Goal: Task Accomplishment & Management: Manage account settings

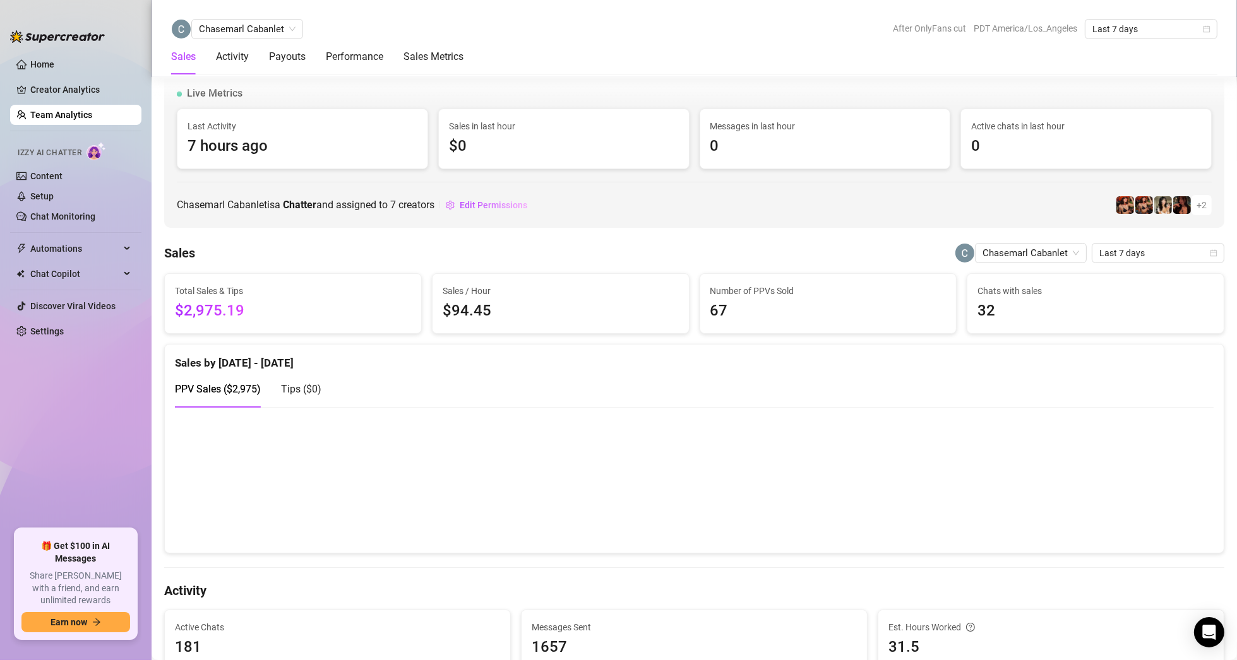
scroll to position [826, 0]
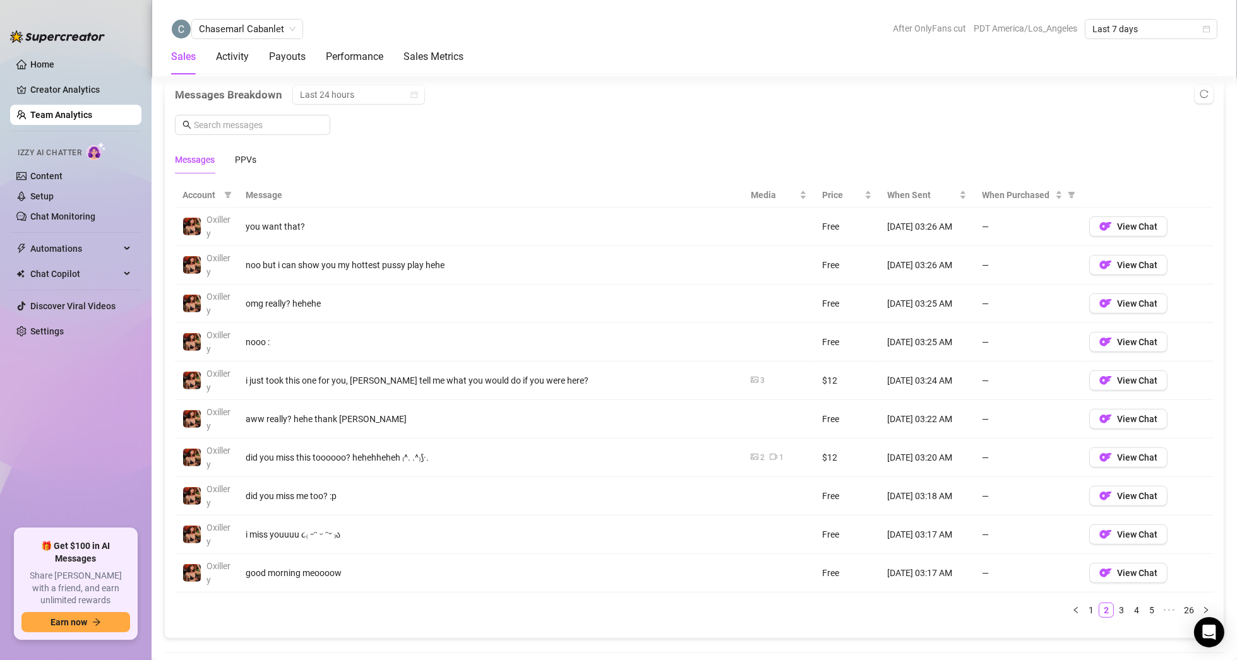
click at [40, 116] on link "Team Analytics" at bounding box center [61, 115] width 62 height 10
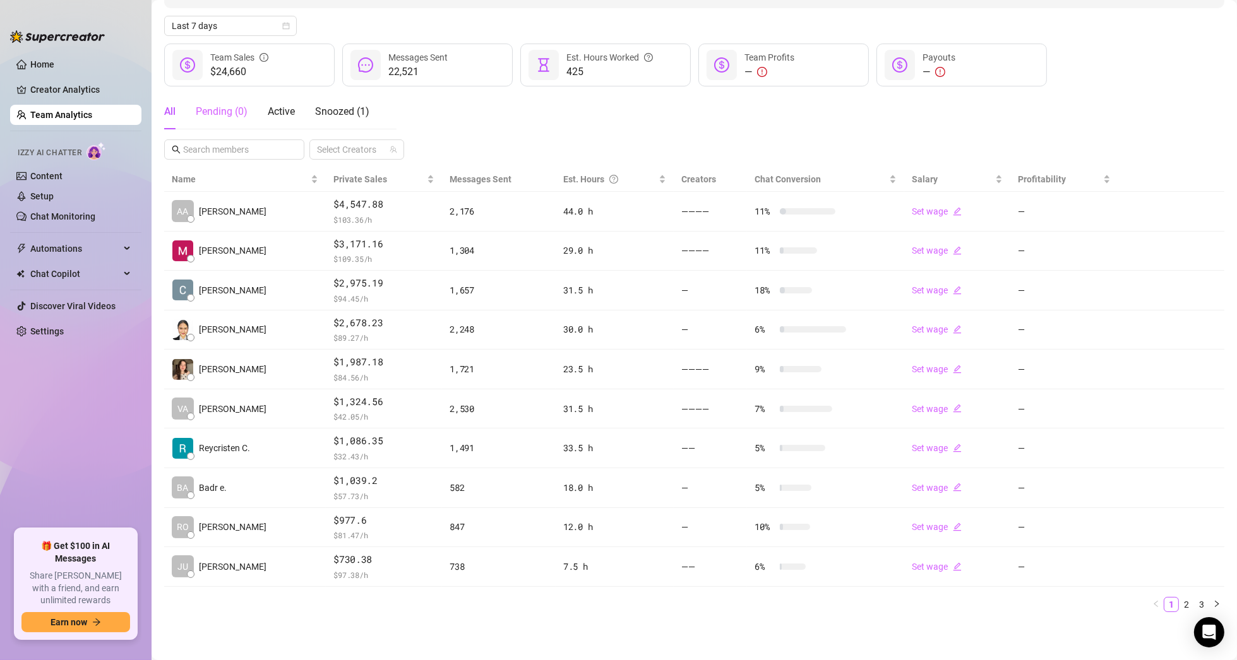
scroll to position [131, 0]
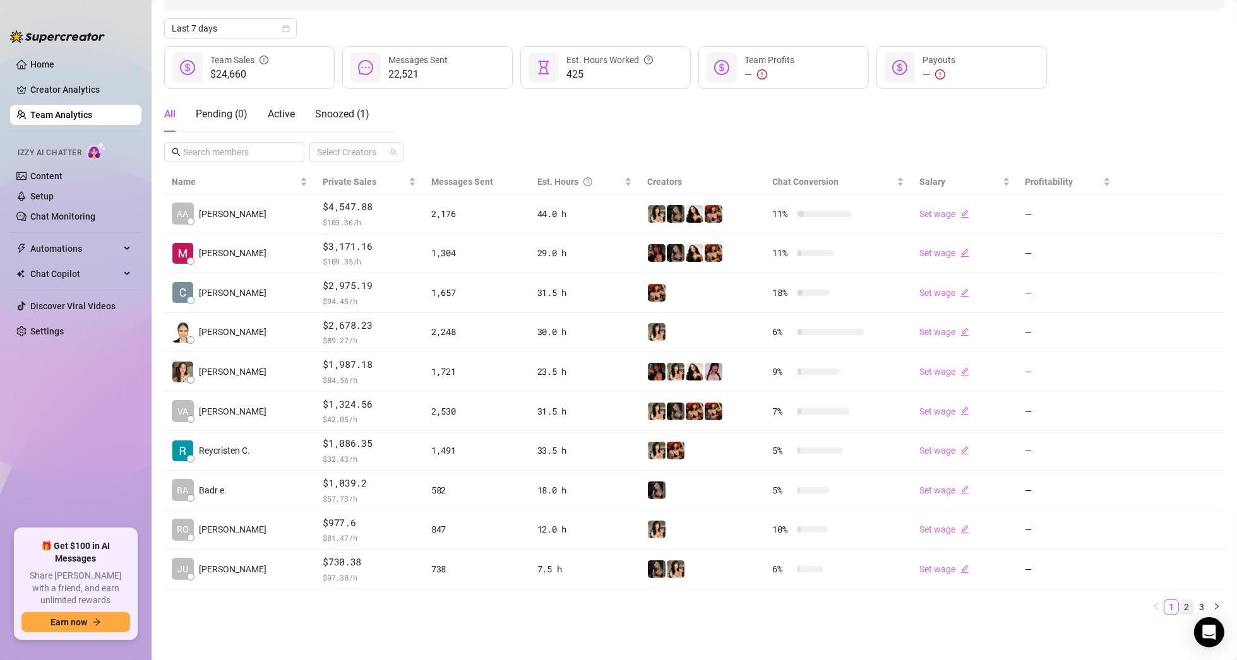
click at [1179, 607] on link "2" at bounding box center [1186, 607] width 14 height 14
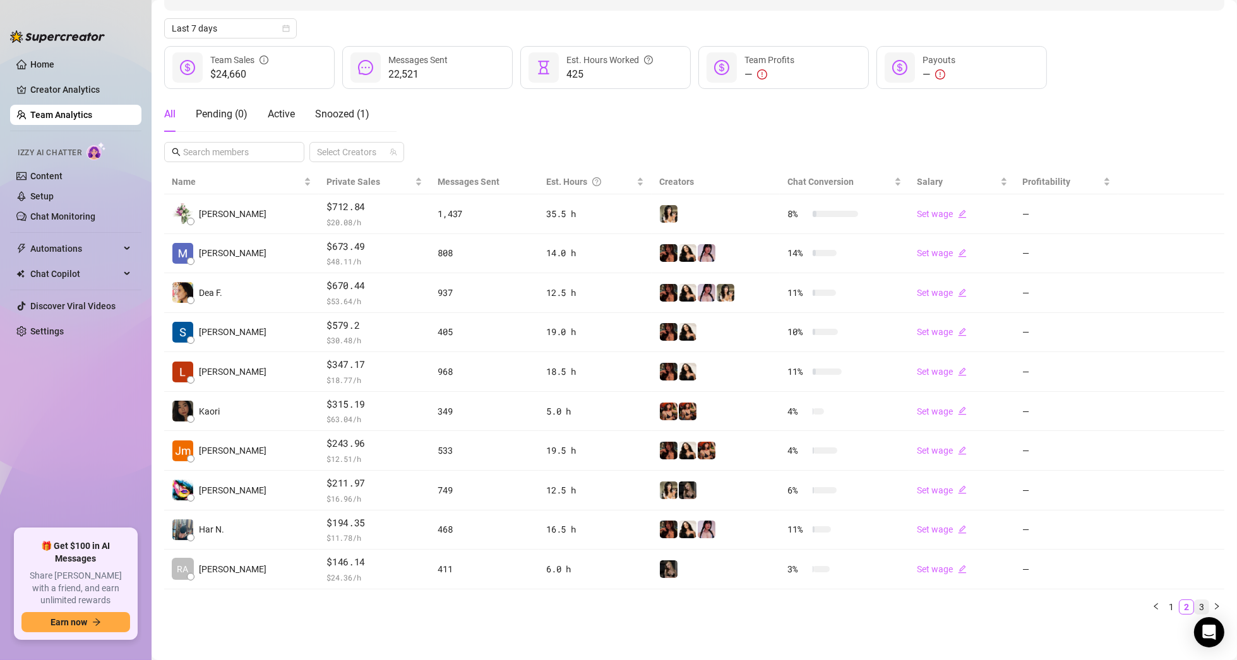
click at [1194, 607] on link "3" at bounding box center [1201, 607] width 14 height 14
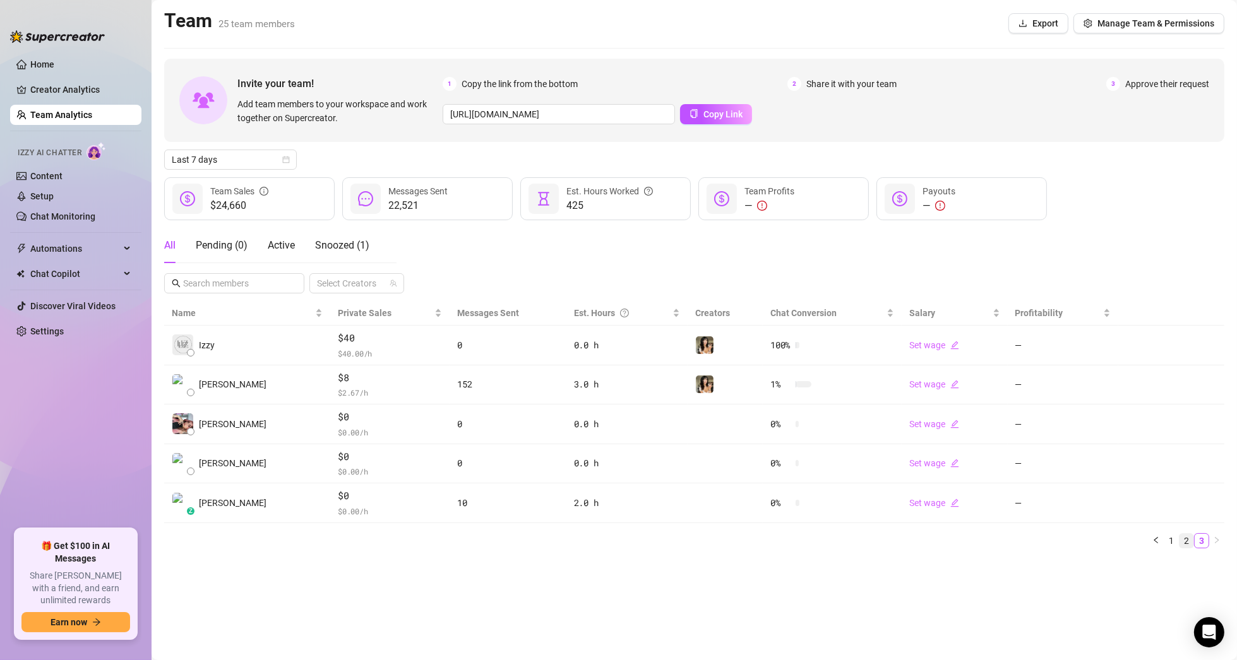
click at [1183, 538] on link "2" at bounding box center [1186, 541] width 14 height 14
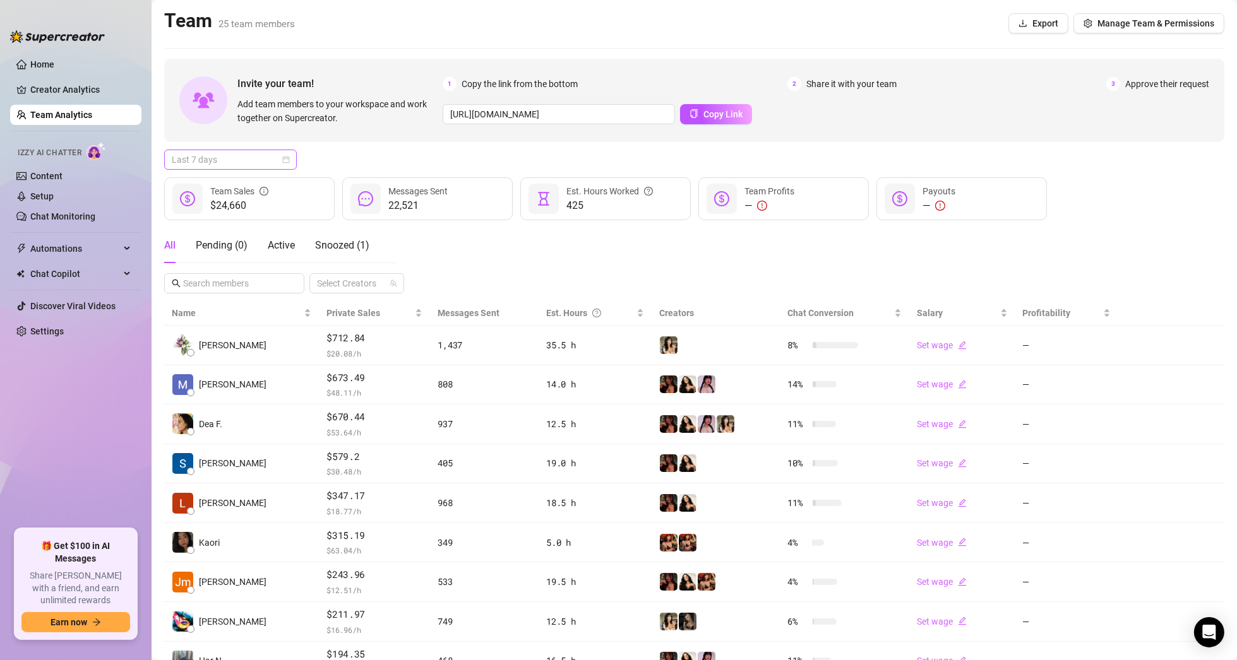
click at [244, 158] on span "Last 7 days" at bounding box center [230, 159] width 117 height 19
click at [222, 224] on div "Last 30 days" at bounding box center [230, 225] width 112 height 14
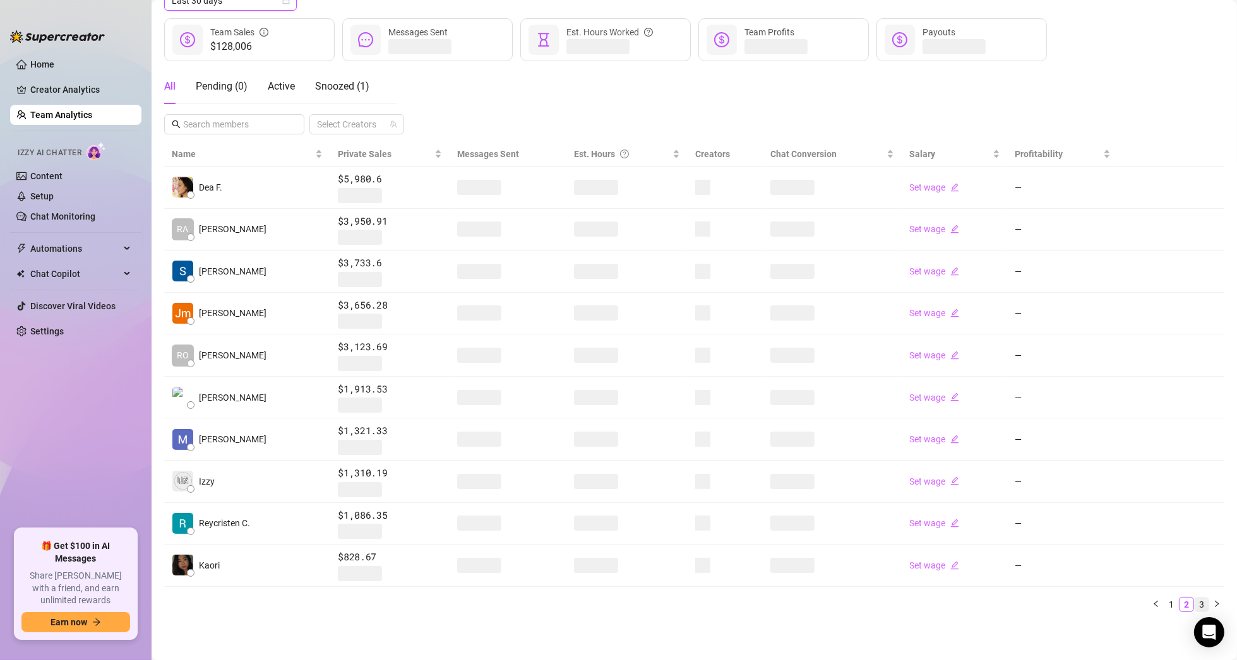
scroll to position [157, 0]
click at [1194, 605] on link "3" at bounding box center [1201, 607] width 14 height 14
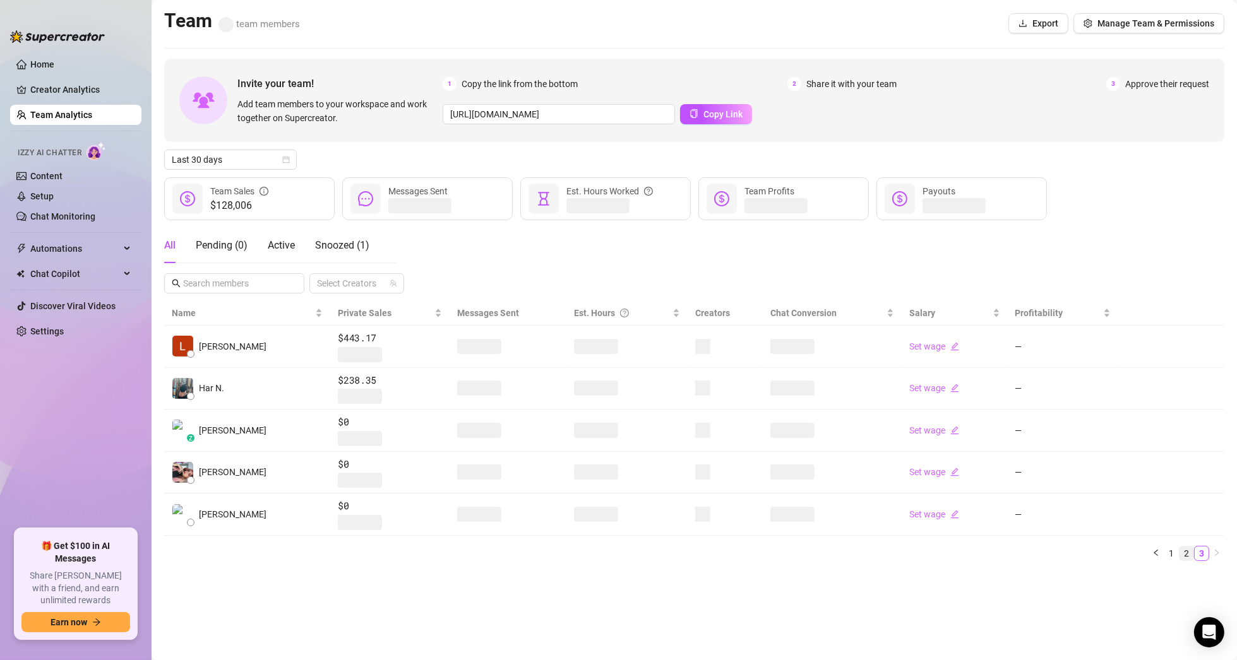
click at [1186, 552] on link "2" at bounding box center [1186, 554] width 14 height 14
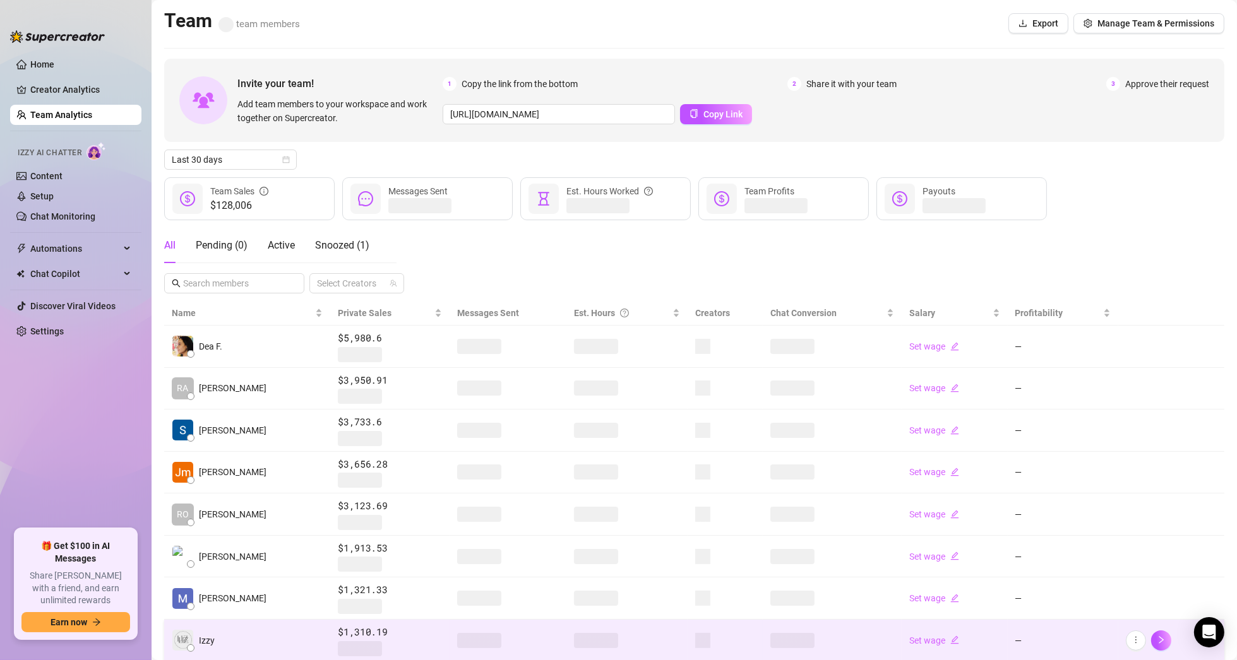
scroll to position [157, 0]
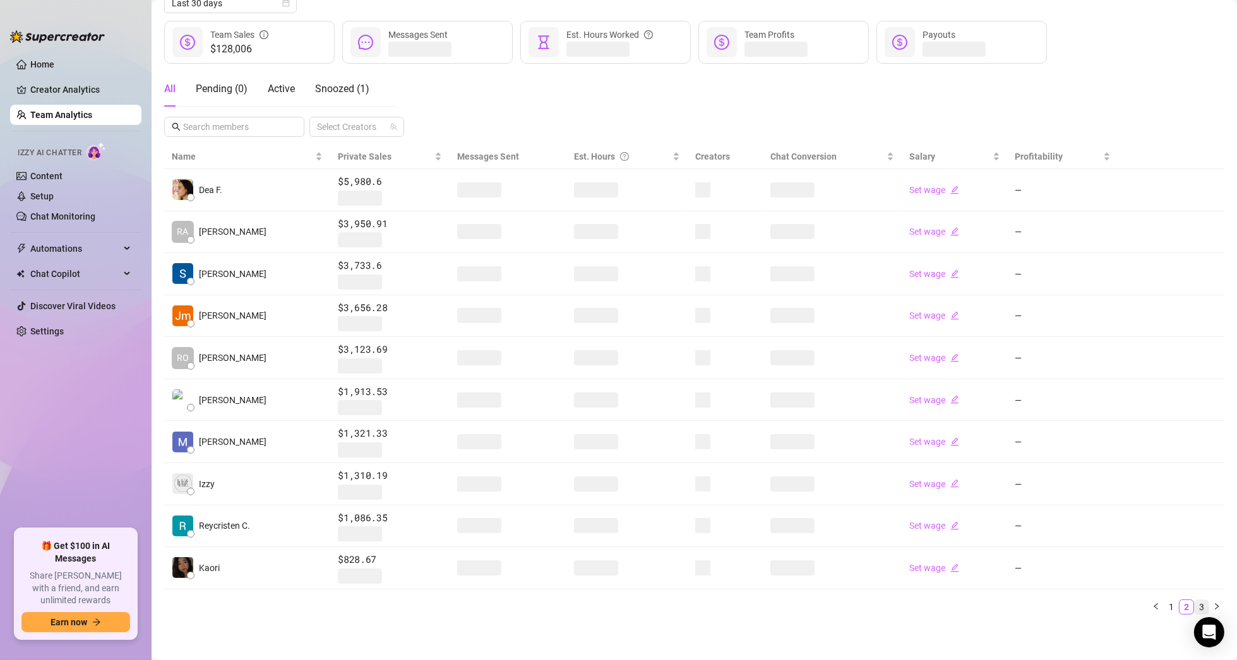
click at [1194, 604] on link "3" at bounding box center [1201, 607] width 14 height 14
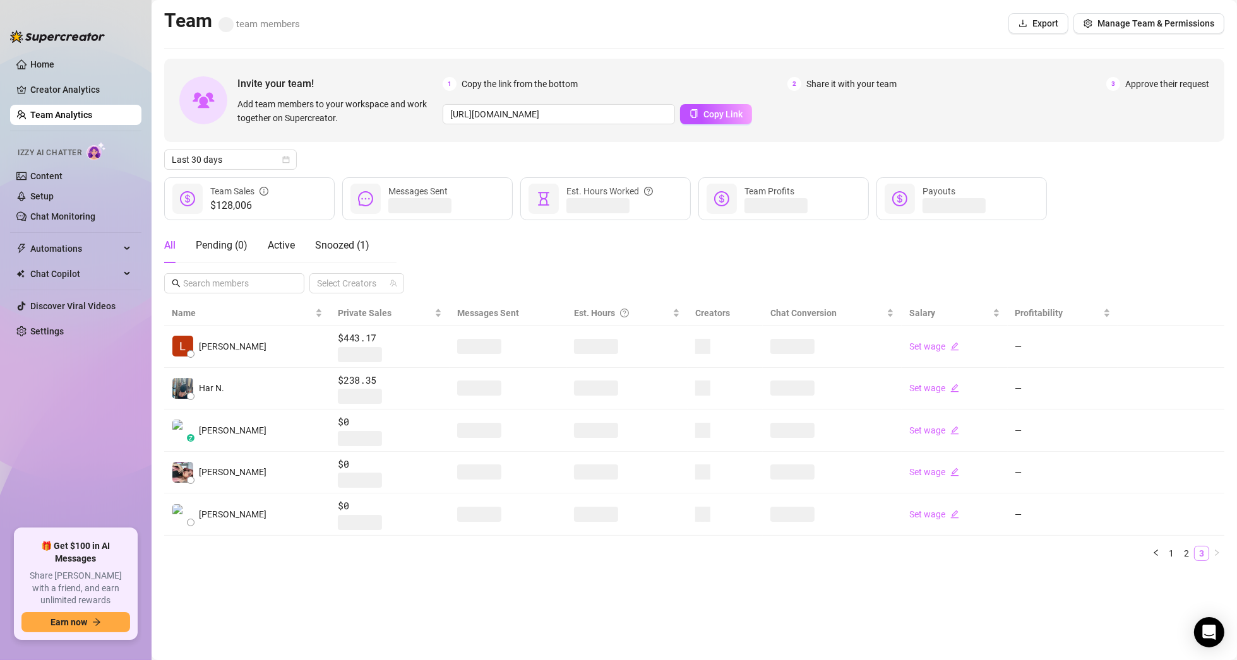
scroll to position [0, 0]
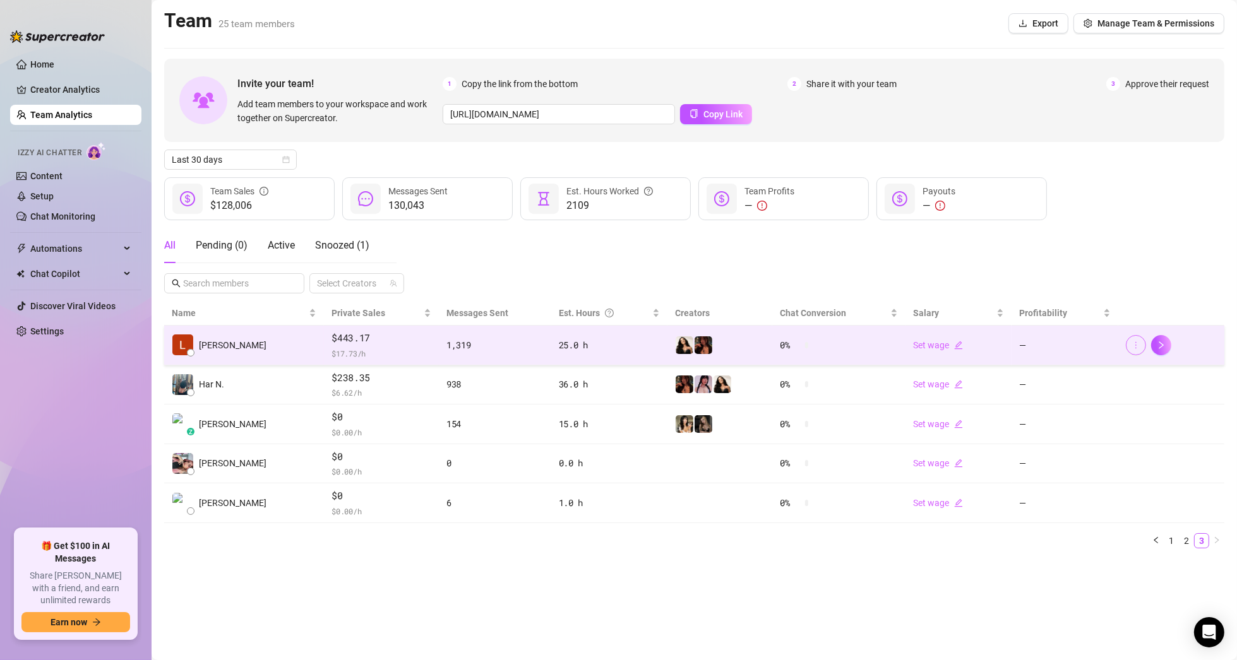
click at [1140, 341] on icon "more" at bounding box center [1135, 345] width 9 height 9
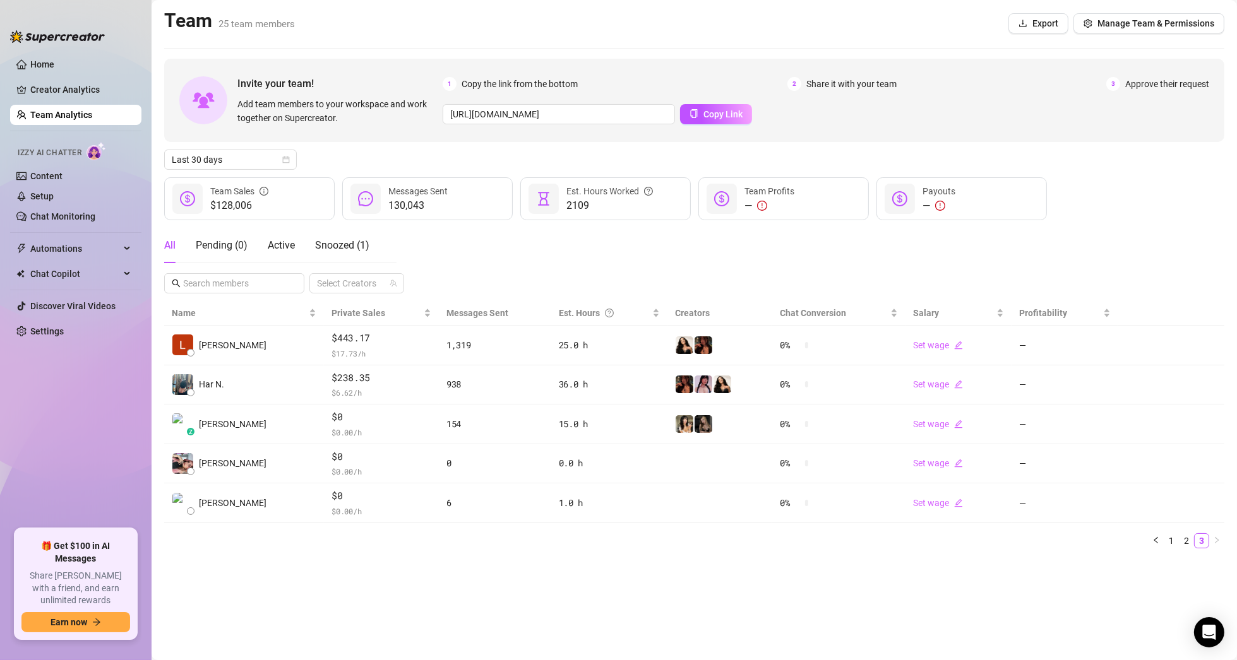
click at [1078, 263] on div "All Pending ( 0 ) Active Snoozed ( 1 ) Select Creators" at bounding box center [694, 261] width 1060 height 66
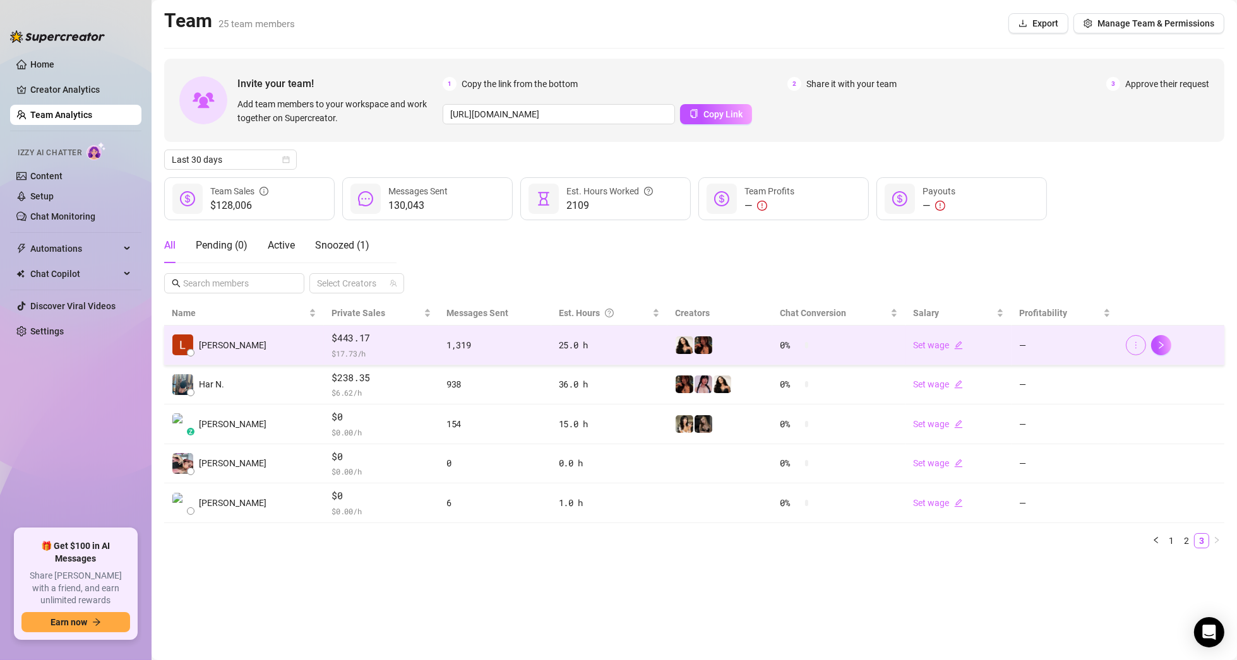
click at [1138, 342] on icon "more" at bounding box center [1135, 345] width 9 height 9
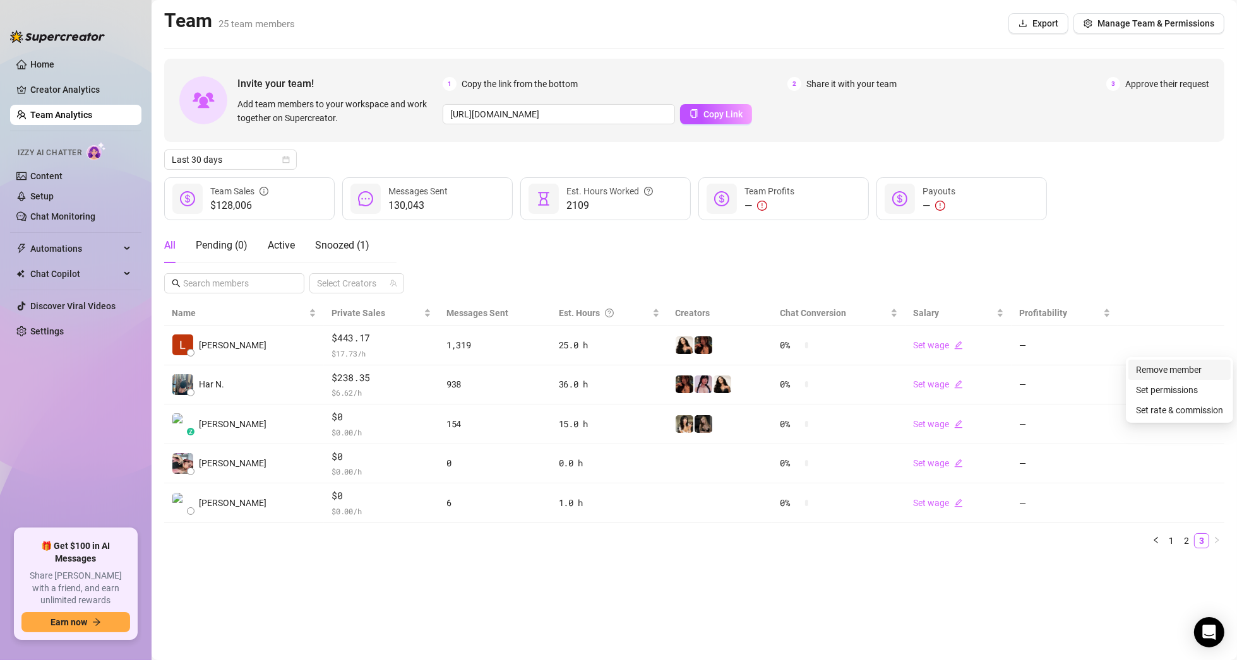
click at [1150, 370] on link "Remove member" at bounding box center [1169, 370] width 66 height 10
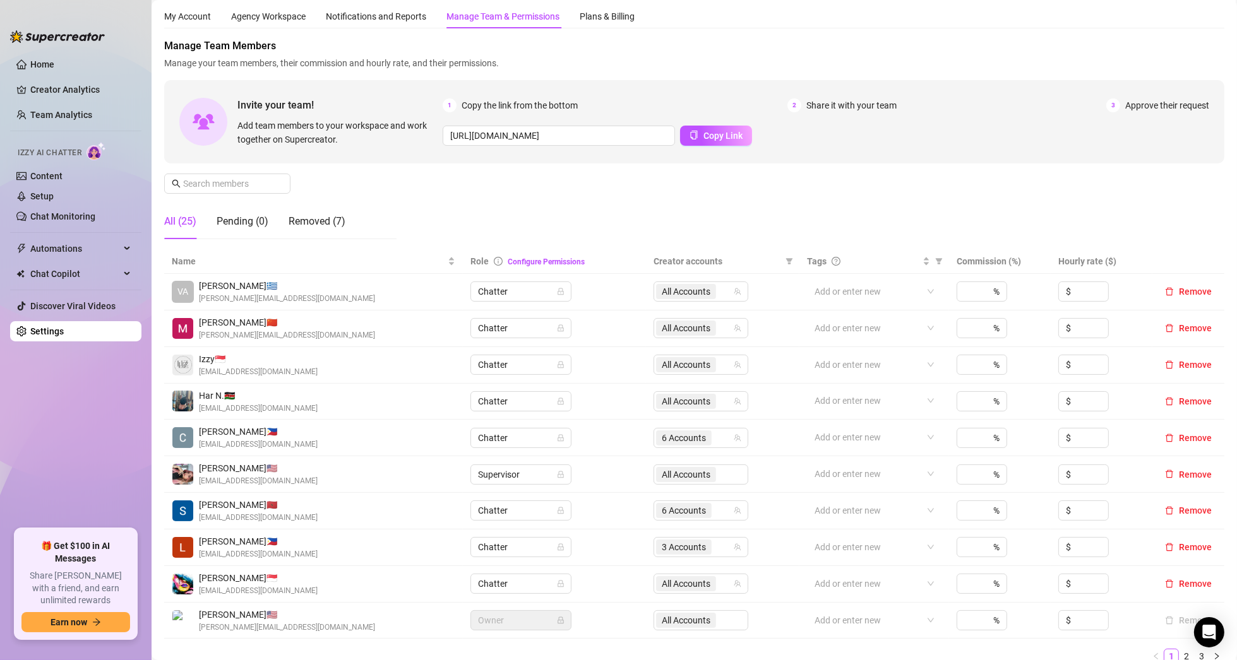
scroll to position [25, 0]
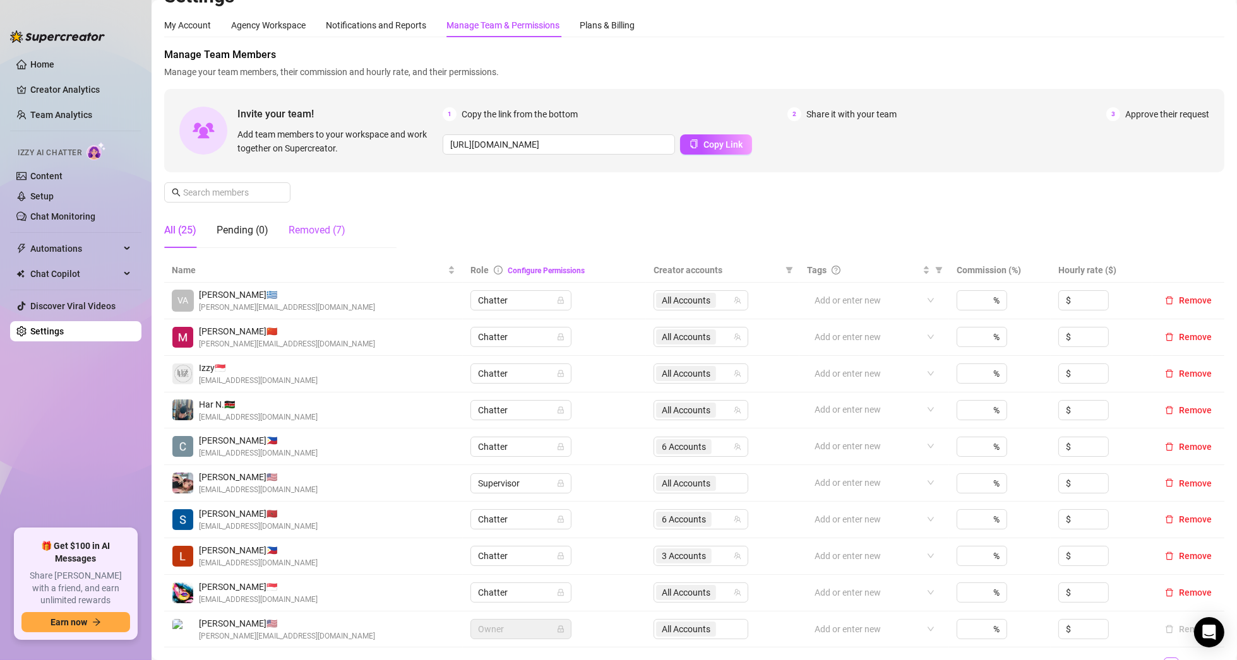
click at [315, 230] on div "Removed (7)" at bounding box center [317, 230] width 57 height 15
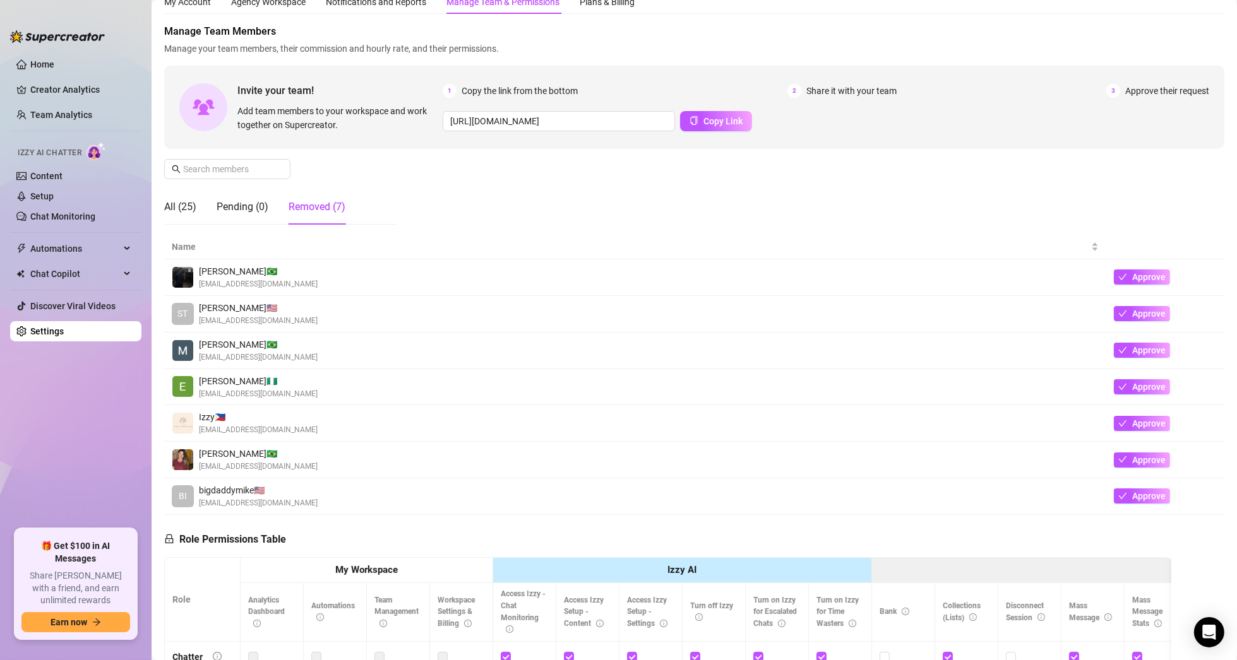
scroll to position [6, 0]
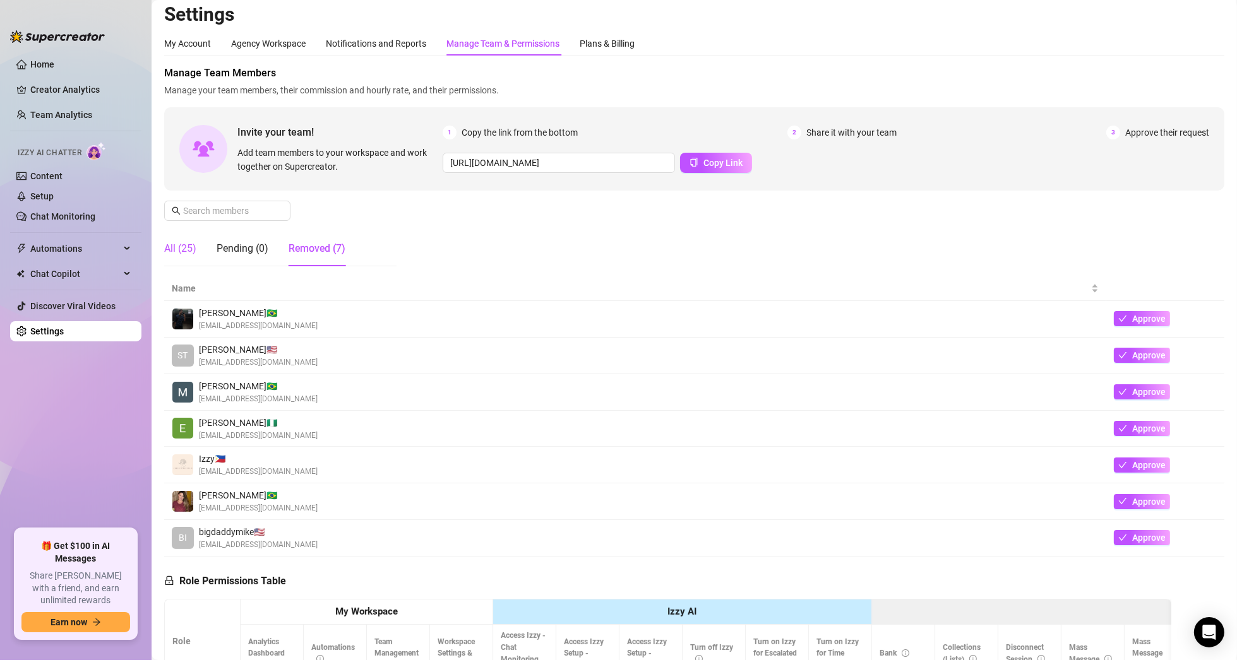
click at [182, 245] on div "All (25)" at bounding box center [180, 248] width 32 height 15
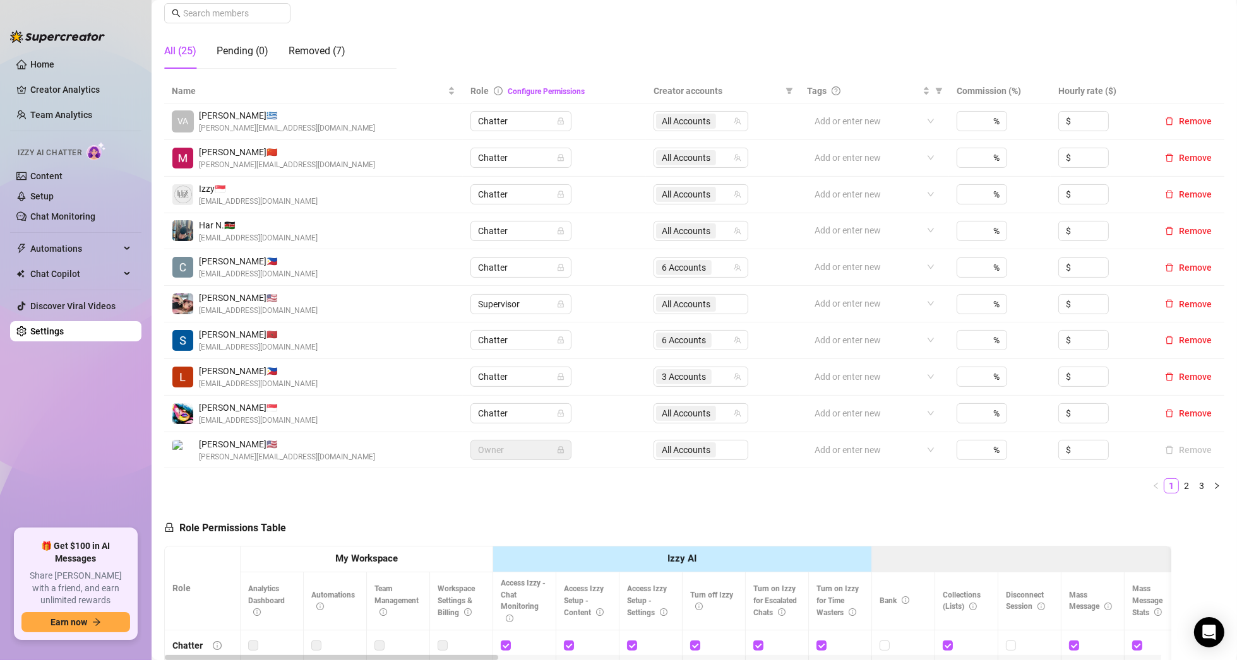
scroll to position [196, 0]
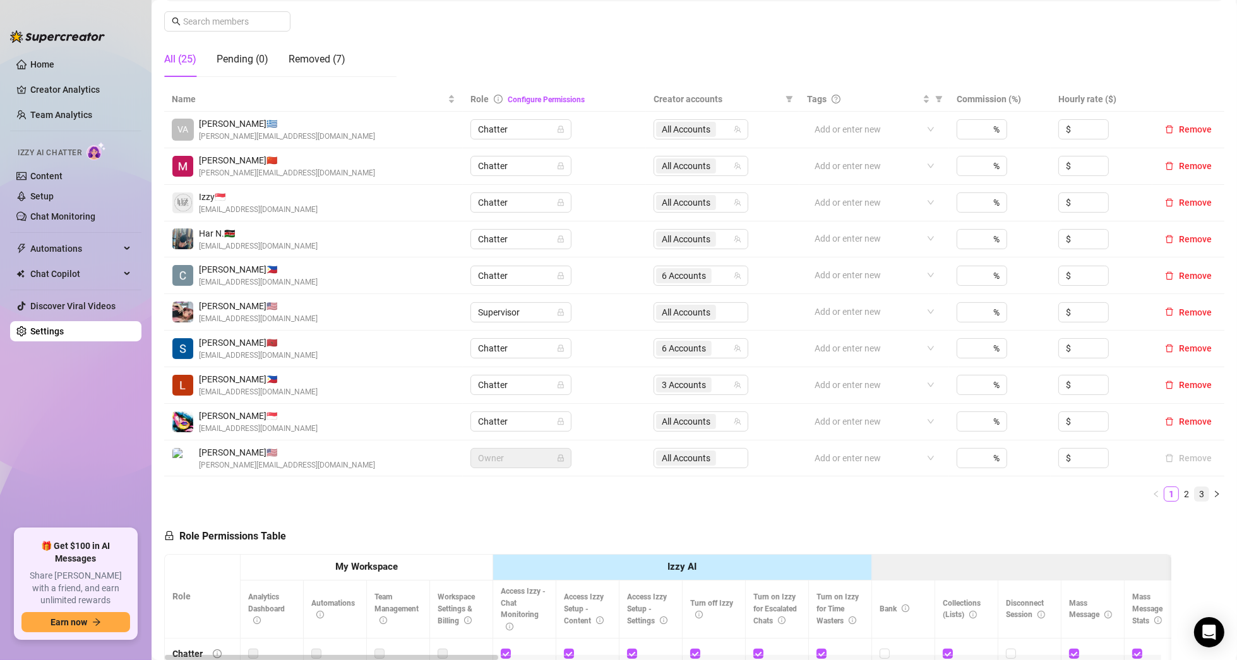
click at [1194, 489] on link "3" at bounding box center [1201, 494] width 14 height 14
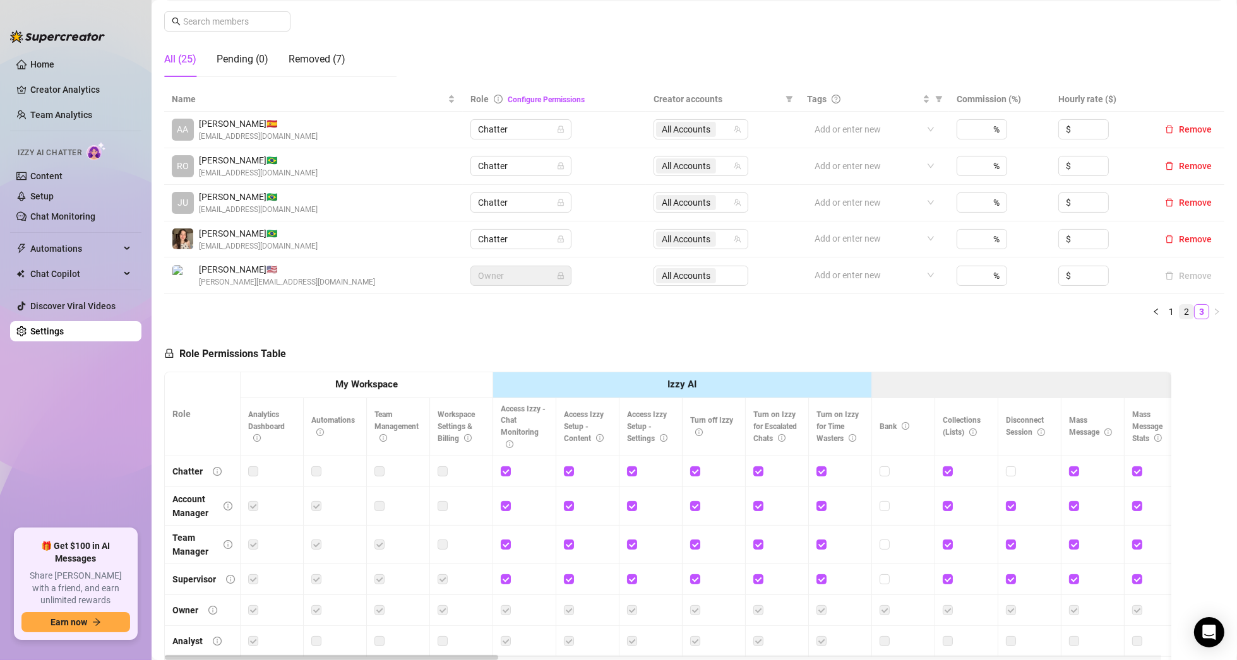
click at [1179, 312] on link "2" at bounding box center [1186, 312] width 14 height 14
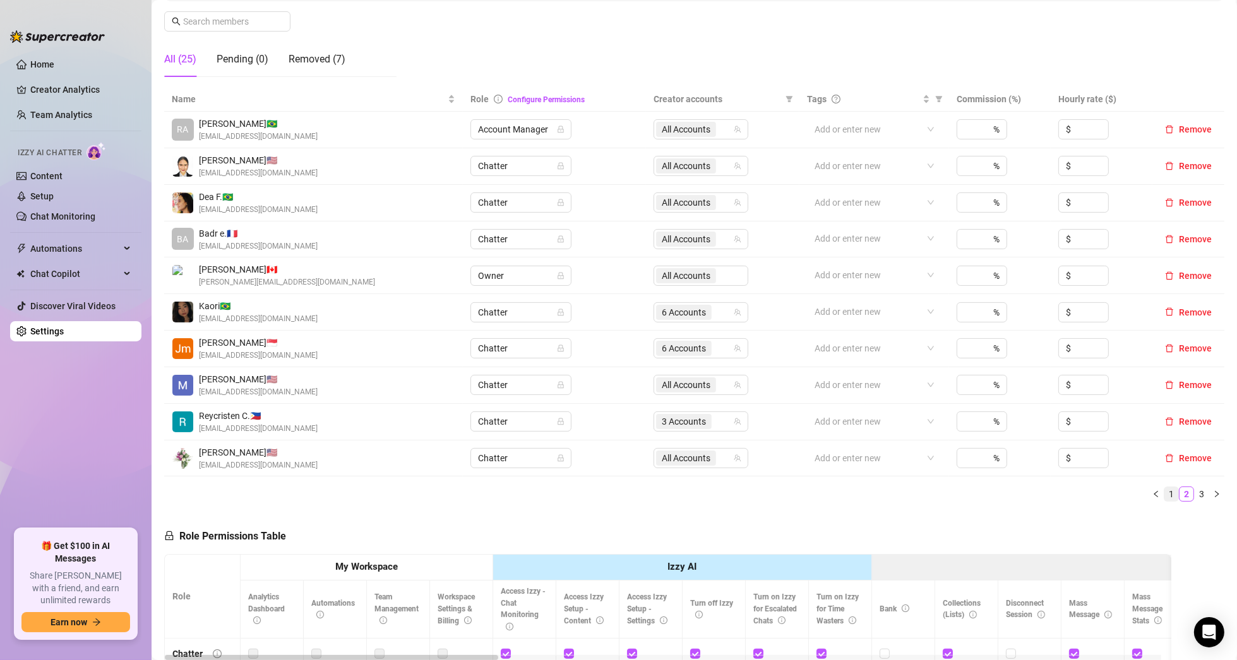
click at [1164, 495] on link "1" at bounding box center [1171, 494] width 14 height 14
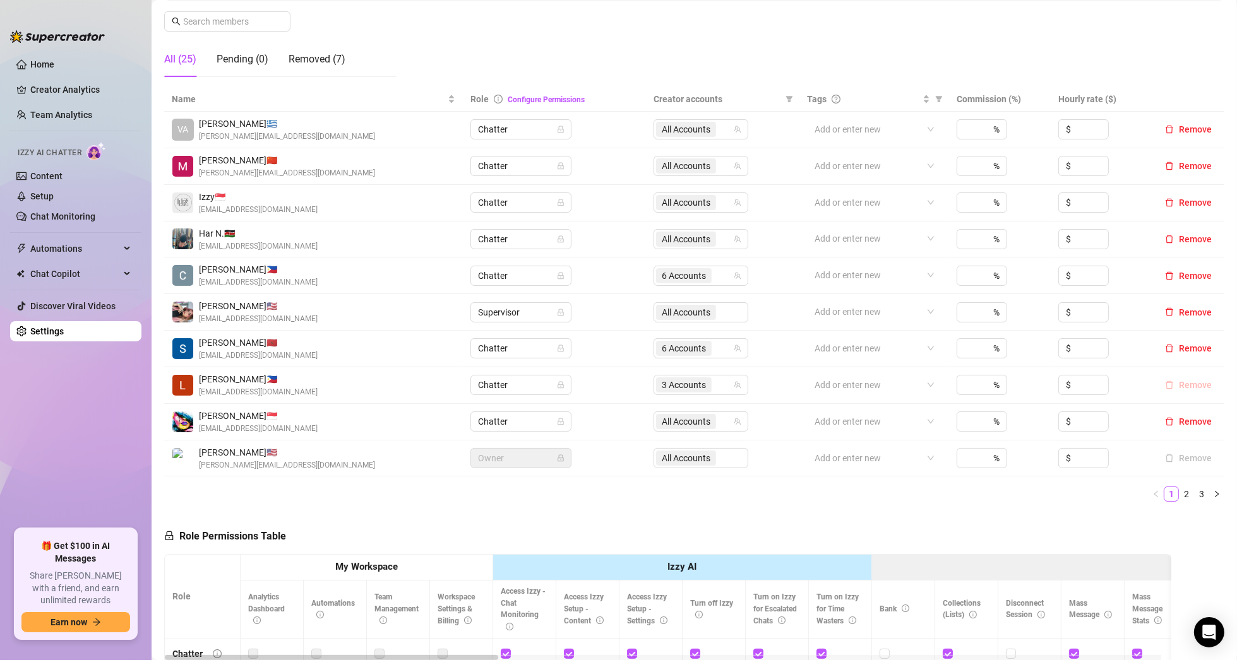
click at [1179, 385] on span "Remove" at bounding box center [1195, 385] width 33 height 10
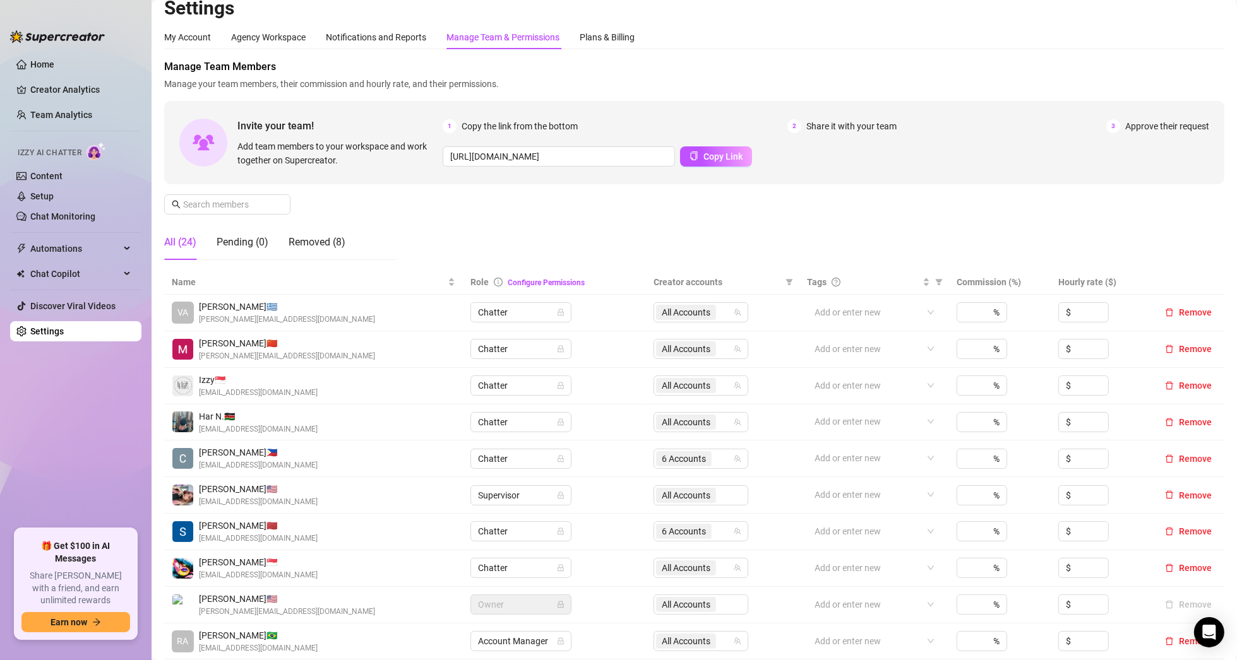
scroll to position [6, 0]
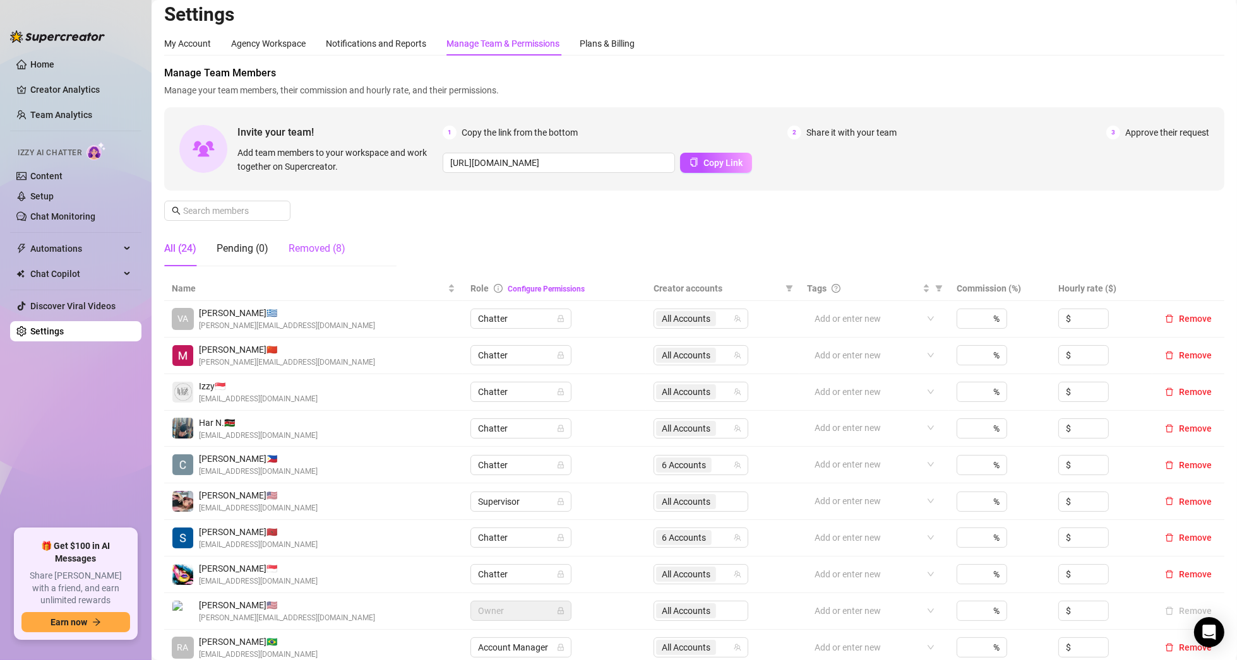
click at [333, 243] on div "Removed (8)" at bounding box center [317, 248] width 57 height 15
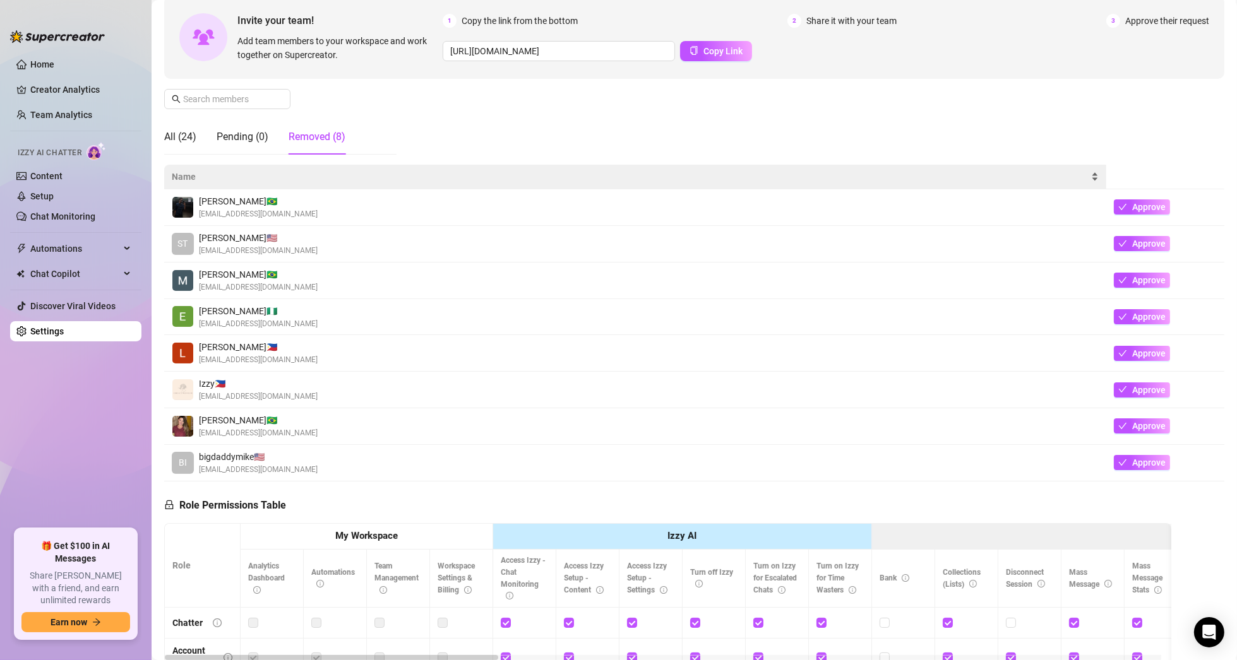
scroll to position [133, 0]
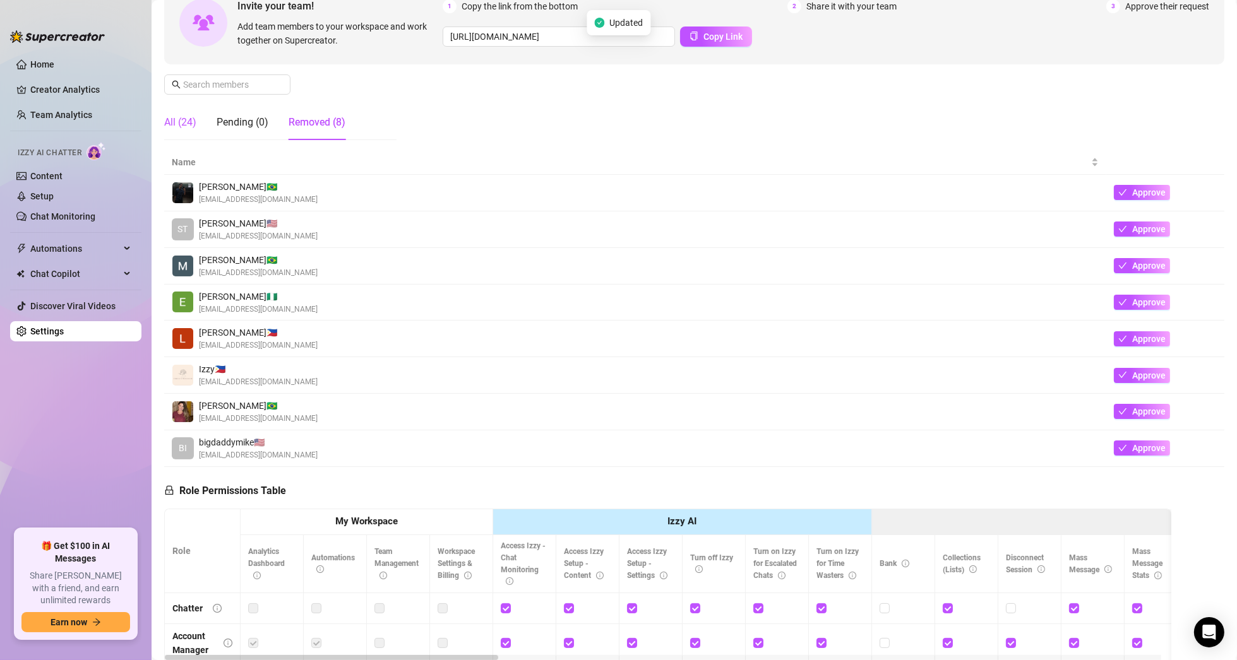
click at [191, 124] on div "All (24)" at bounding box center [180, 122] width 32 height 15
